Goal: Task Accomplishment & Management: Complete application form

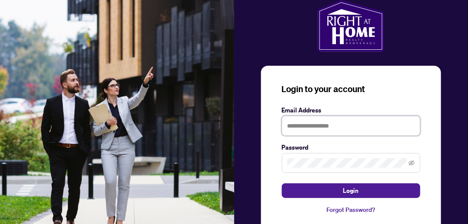
click at [311, 128] on input "text" at bounding box center [351, 126] width 139 height 20
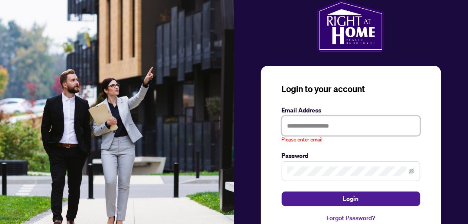
type input "**********"
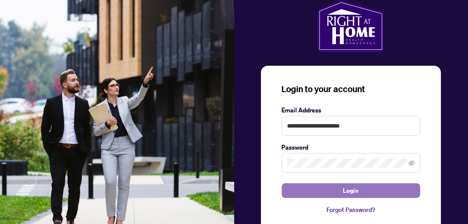
click at [314, 192] on button "Login" at bounding box center [351, 191] width 139 height 15
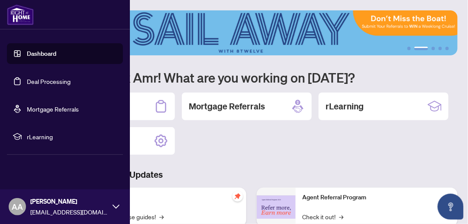
click at [115, 207] on icon at bounding box center [116, 207] width 7 height 7
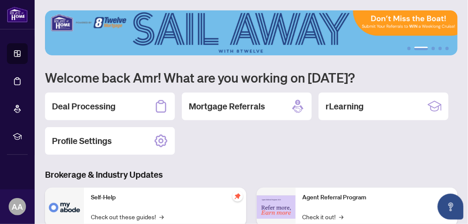
click at [226, 148] on div "Deal Processing Mortgage Referrals rLearning Profile Settings" at bounding box center [251, 124] width 413 height 62
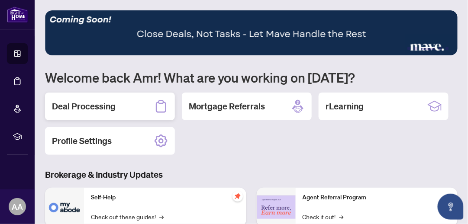
click at [113, 109] on h2 "Deal Processing" at bounding box center [84, 107] width 64 height 12
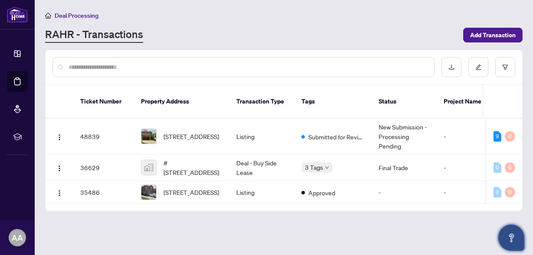
click at [468, 224] on icon "Open asap" at bounding box center [511, 238] width 11 height 11
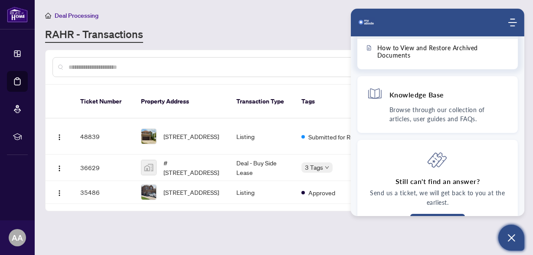
scroll to position [120, 0]
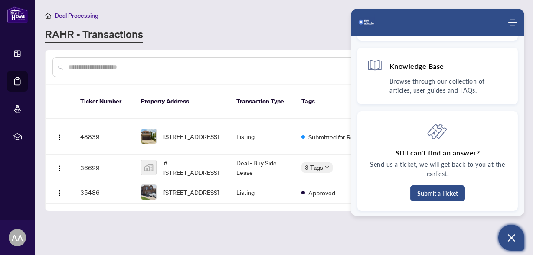
click at [468, 224] on icon "Open asap" at bounding box center [511, 238] width 11 height 11
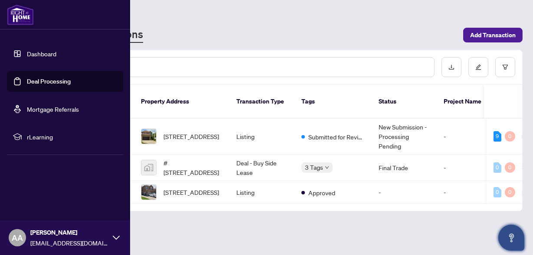
click at [38, 55] on link "Dashboard" at bounding box center [41, 54] width 29 height 8
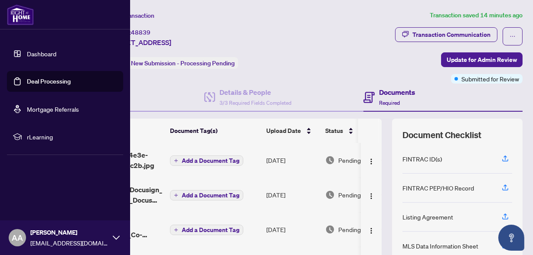
click at [27, 53] on link "Dashboard" at bounding box center [41, 54] width 29 height 8
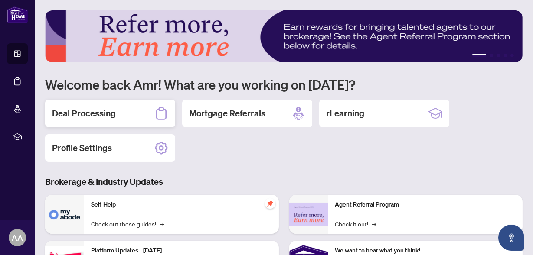
click at [114, 116] on h2 "Deal Processing" at bounding box center [84, 113] width 64 height 12
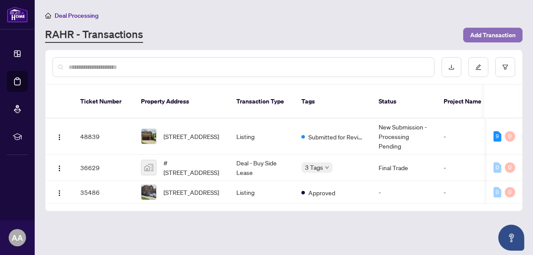
click at [491, 34] on span "Add Transaction" at bounding box center [492, 35] width 45 height 14
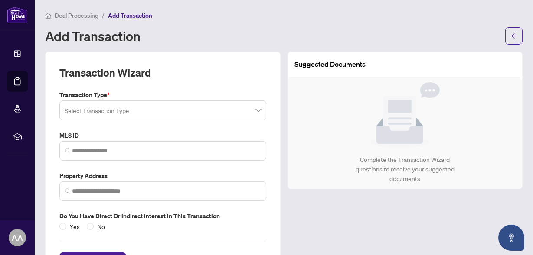
click at [187, 113] on input "search" at bounding box center [159, 111] width 188 height 19
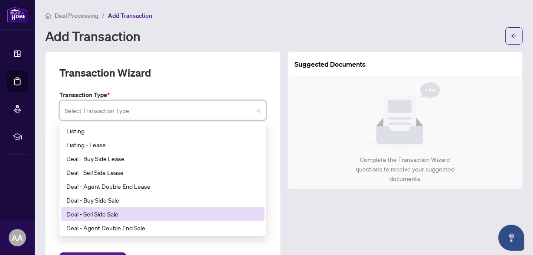
click at [138, 213] on div "Deal - Sell Side Sale" at bounding box center [162, 214] width 193 height 10
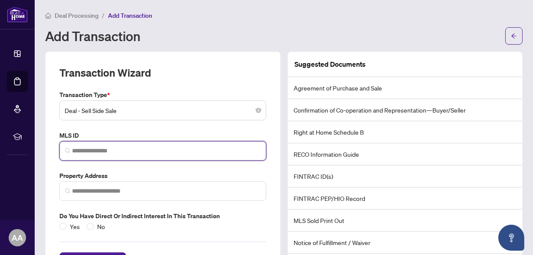
click at [135, 152] on input "search" at bounding box center [166, 150] width 188 height 9
